Goal: Information Seeking & Learning: Learn about a topic

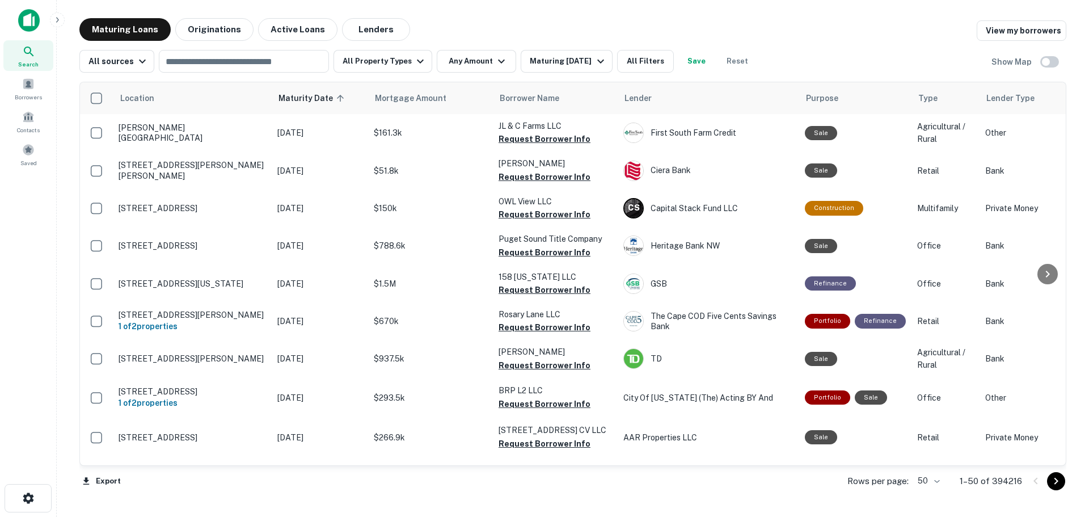
click at [585, 18] on main "Maturing Loans Originations Active Loans Lenders View my borrowers All sources …" at bounding box center [573, 258] width 1033 height 517
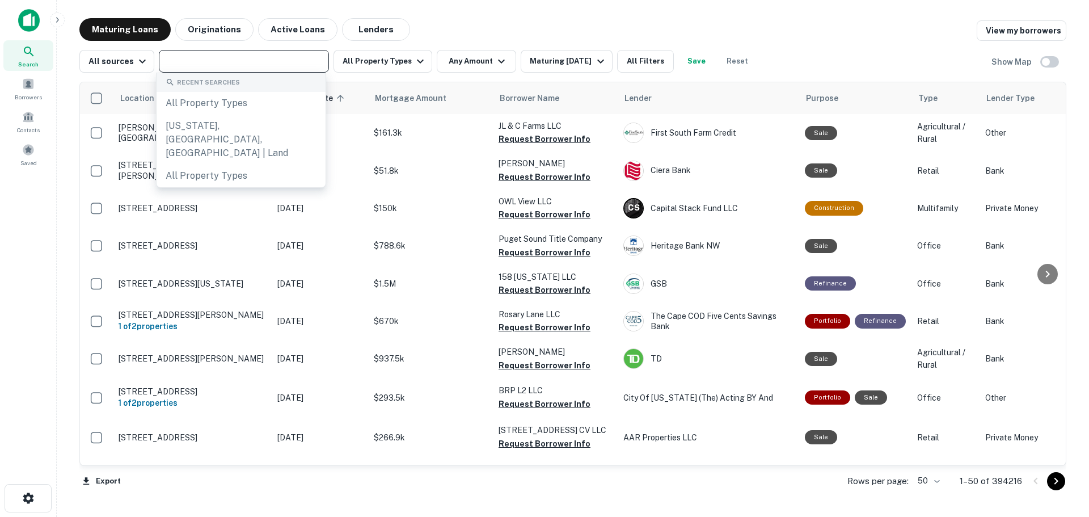
click at [250, 55] on input "text" at bounding box center [243, 61] width 162 height 16
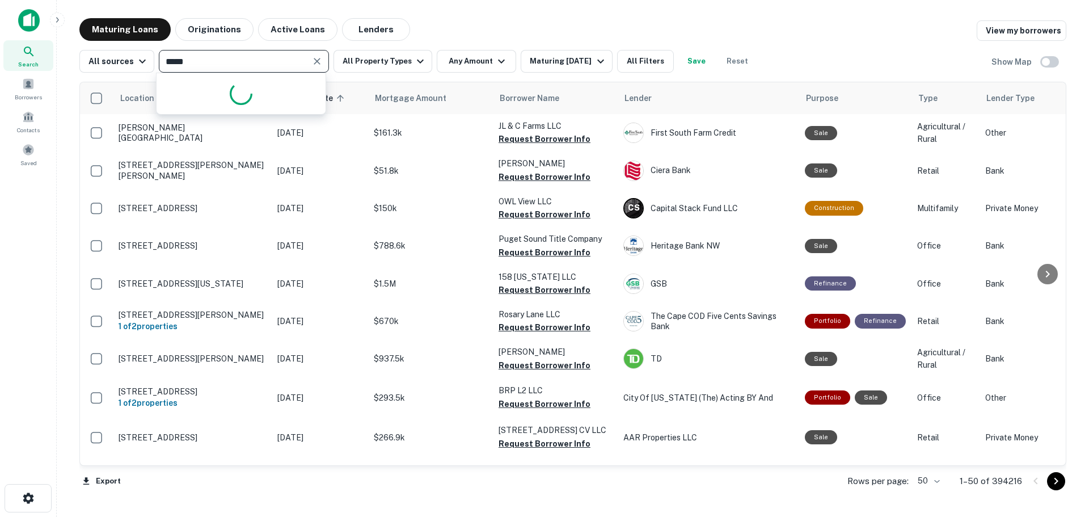
type input "*****"
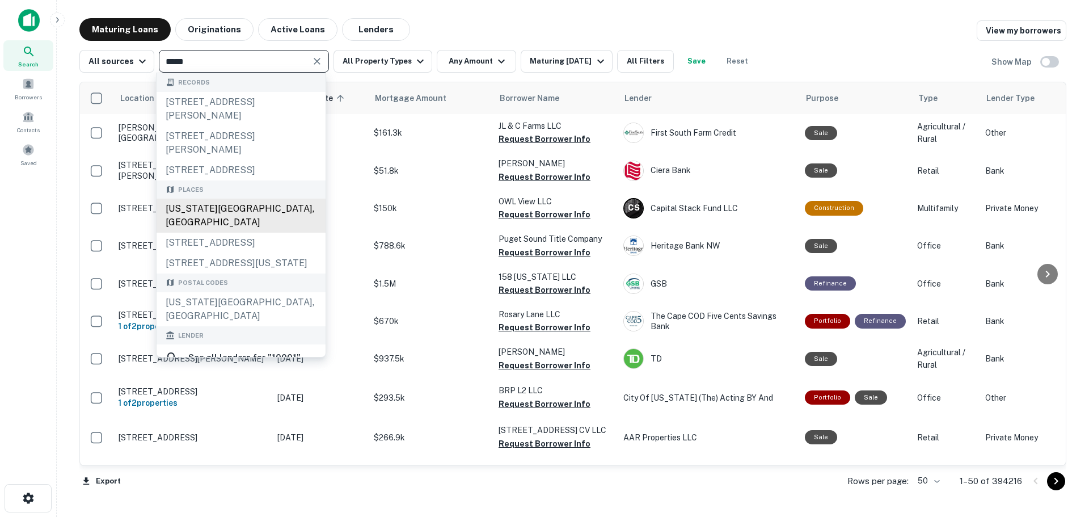
click at [257, 226] on div "[US_STATE][GEOGRAPHIC_DATA], [GEOGRAPHIC_DATA]" at bounding box center [241, 216] width 169 height 34
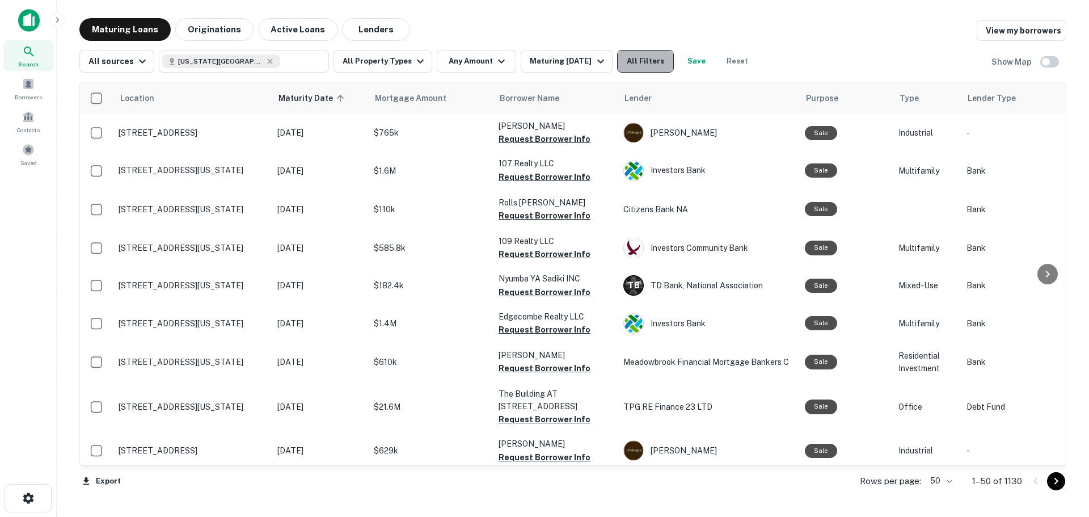
click at [650, 57] on button "All Filters" at bounding box center [645, 61] width 57 height 23
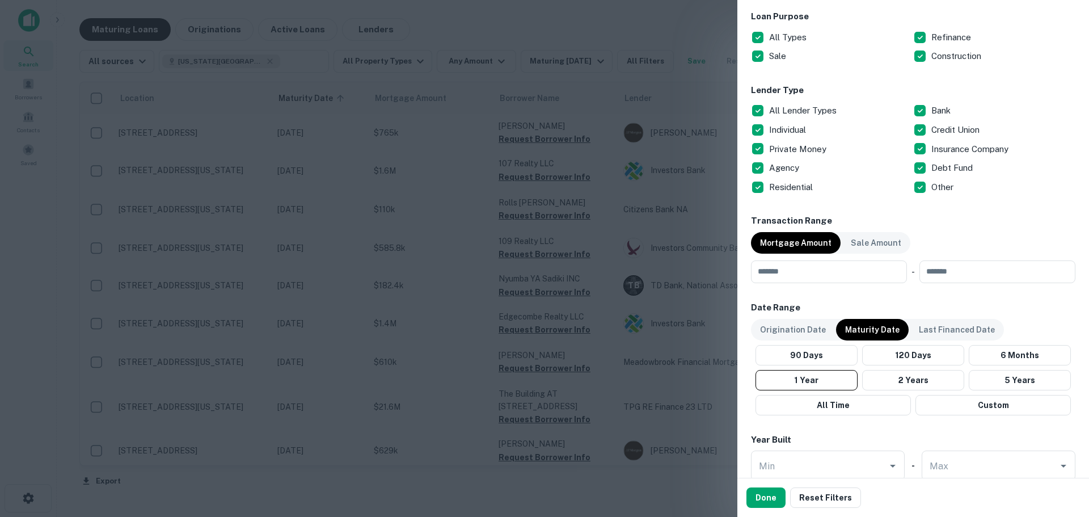
scroll to position [511, 0]
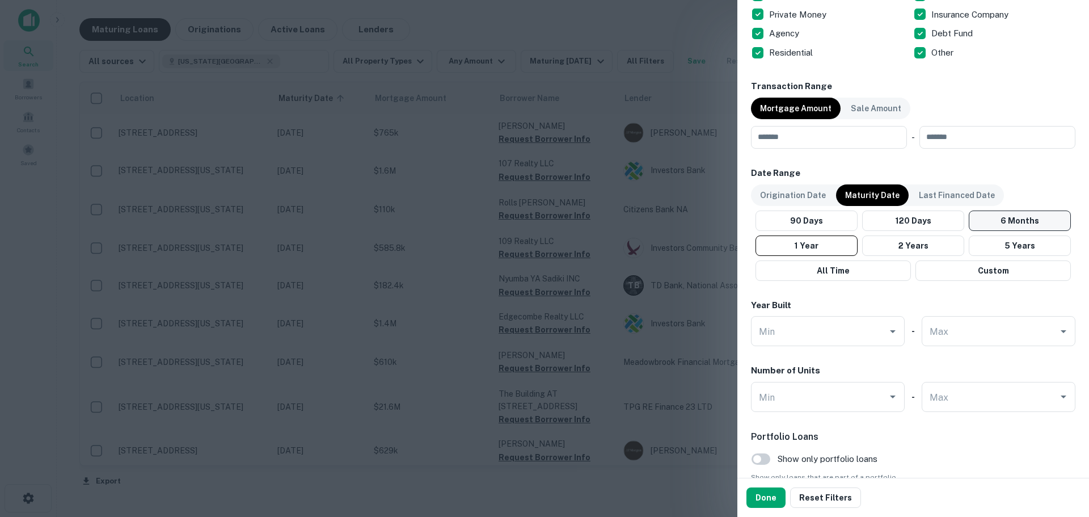
click at [984, 224] on button "6 Months" at bounding box center [1020, 220] width 102 height 20
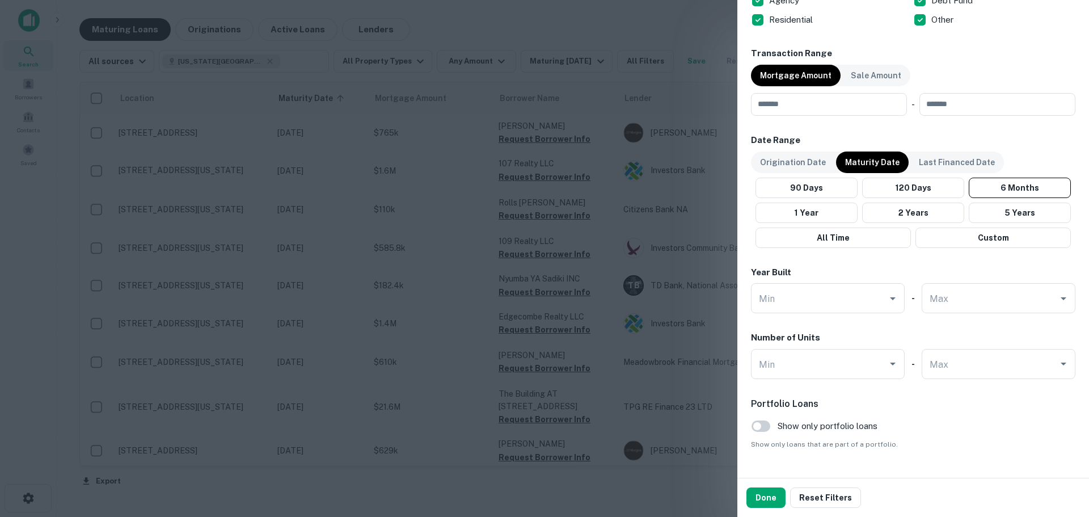
scroll to position [570, 0]
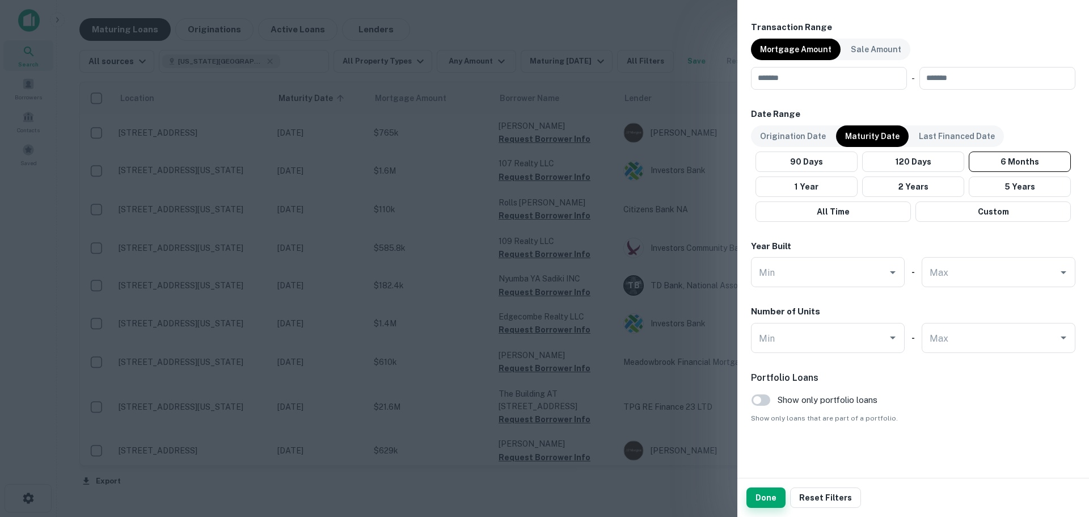
click at [768, 490] on button "Done" at bounding box center [766, 497] width 39 height 20
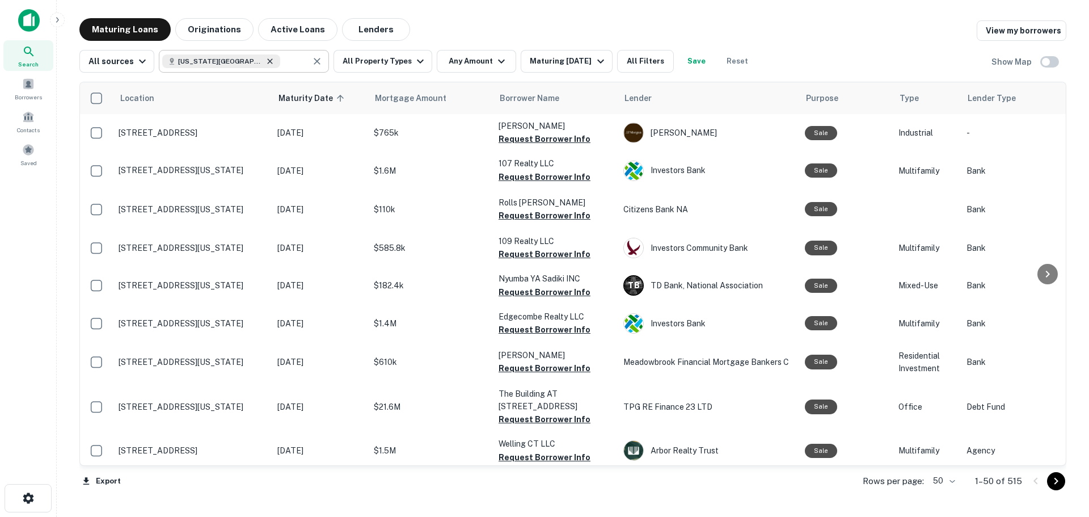
click at [266, 60] on icon at bounding box center [270, 61] width 9 height 9
type input "**********"
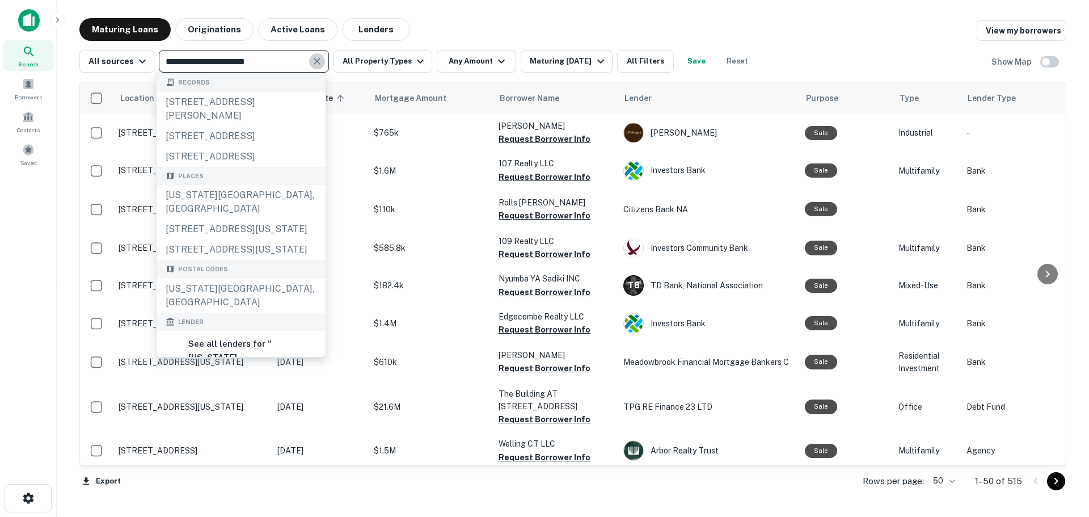
click at [315, 61] on icon "Clear" at bounding box center [317, 61] width 7 height 7
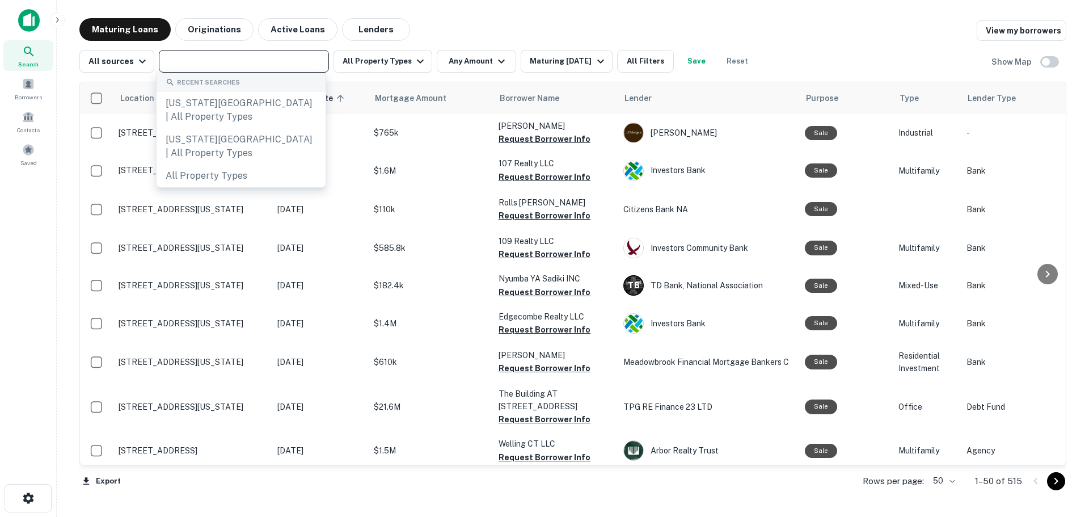
click at [249, 64] on input "text" at bounding box center [243, 61] width 162 height 16
